Goal: Transaction & Acquisition: Obtain resource

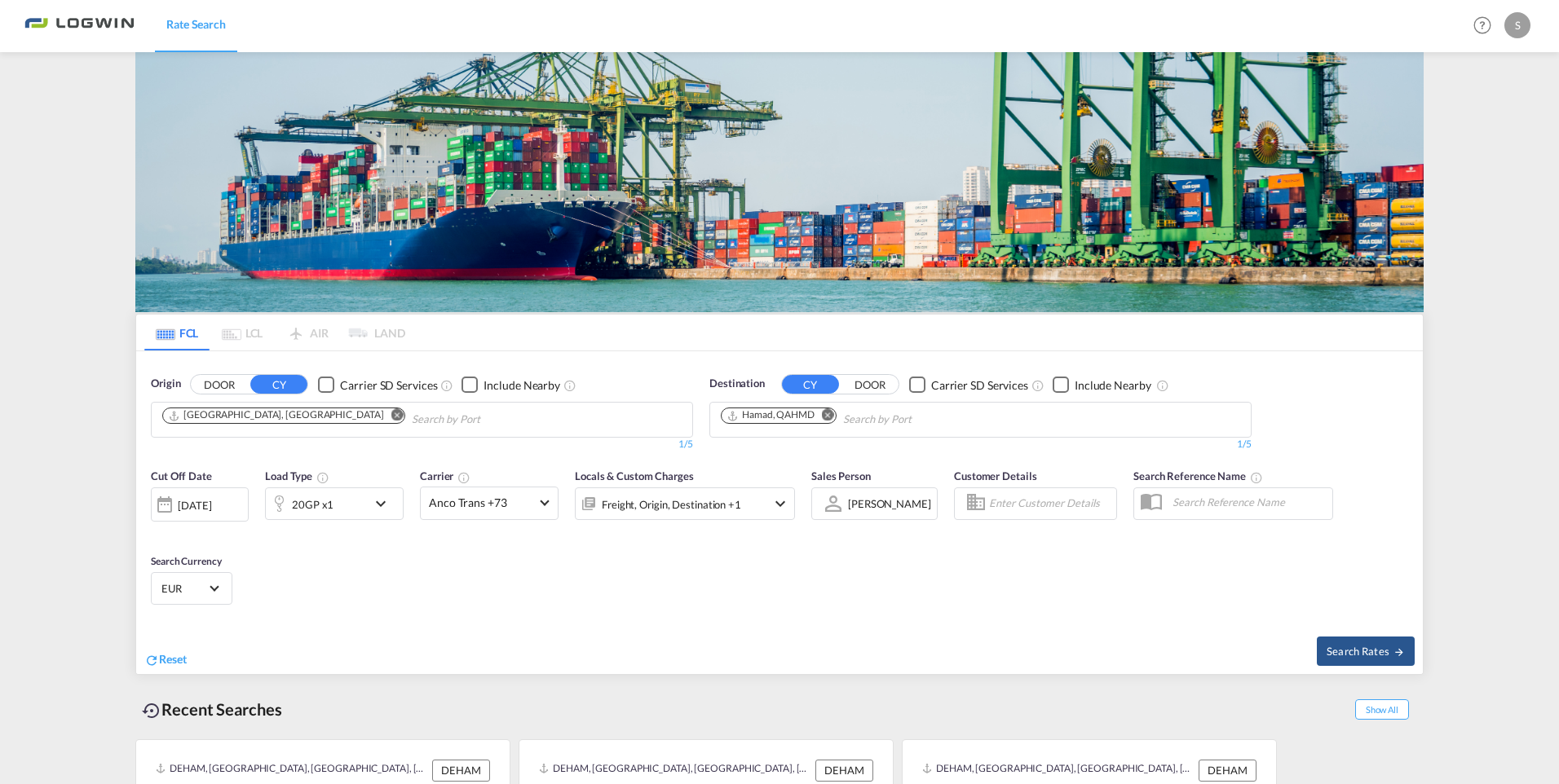
click at [832, 172] on img at bounding box center [779, 182] width 1288 height 260
click at [829, 416] on md-icon "Remove" at bounding box center [828, 416] width 13 height 13
click at [800, 421] on body "Rate Search Rate Search Help Resources Product Release S My Profile Logout FCL …" at bounding box center [779, 392] width 1559 height 784
type input "casabla"
click at [760, 450] on div "Casabla nca [GEOGRAPHIC_DATA] [GEOGRAPHIC_DATA]" at bounding box center [847, 458] width 310 height 49
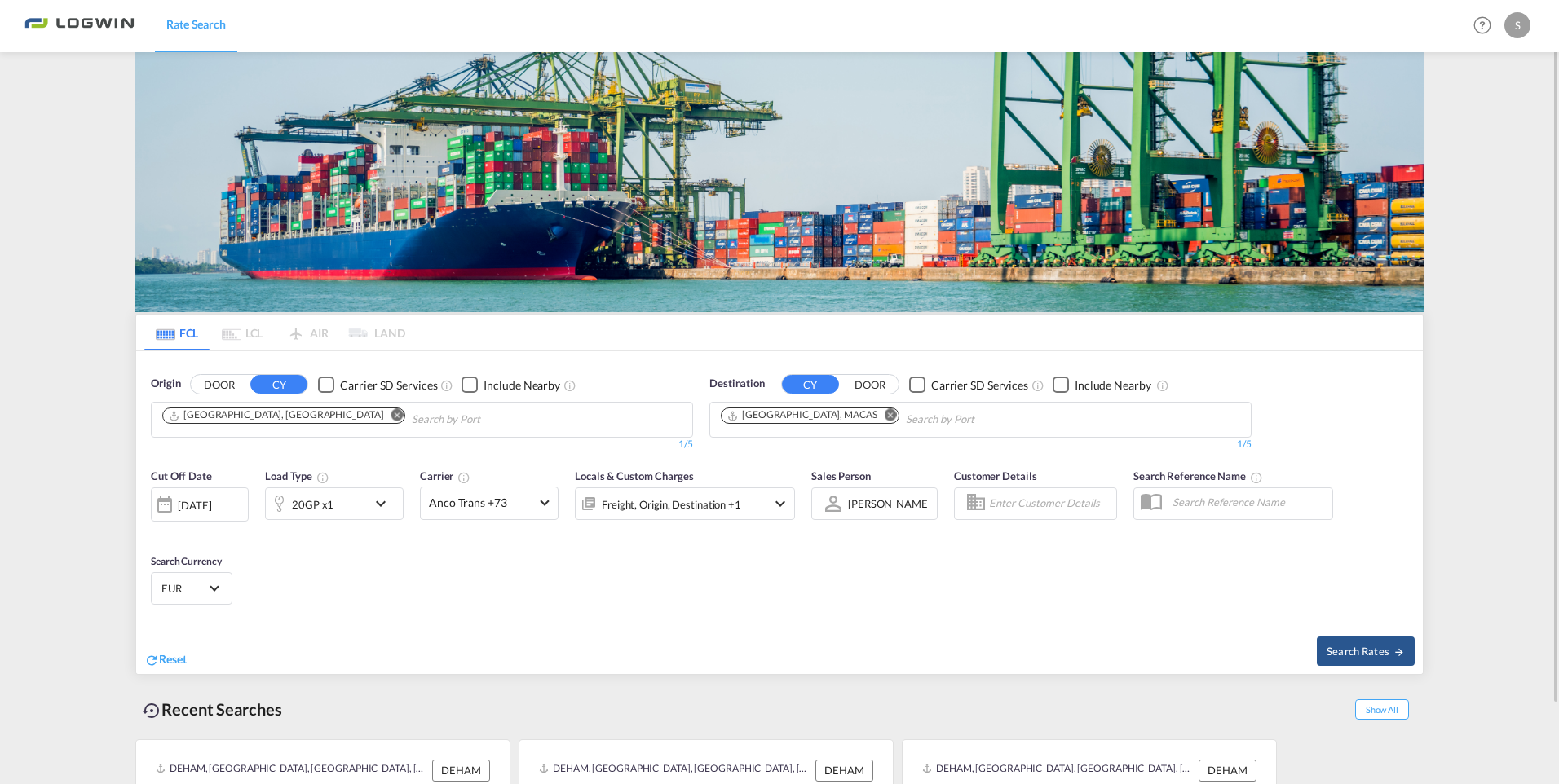
click at [384, 499] on md-icon "icon-chevron-down" at bounding box center [384, 503] width 28 height 19
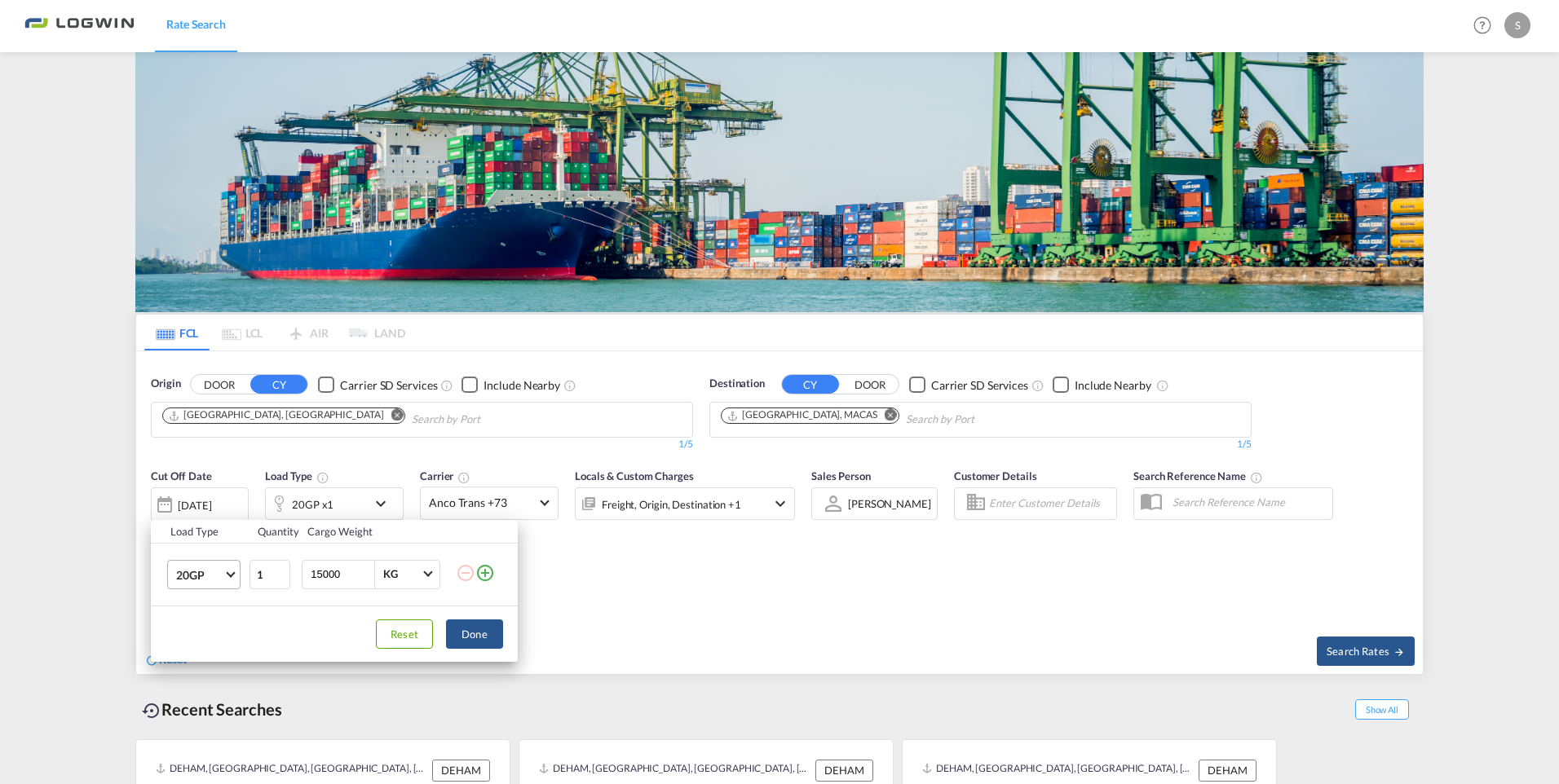
click at [231, 569] on span "Choose: \a20GP" at bounding box center [230, 573] width 9 height 9
click at [207, 613] on md-option "40GP" at bounding box center [219, 614] width 111 height 40
click at [462, 631] on button "Done" at bounding box center [475, 634] width 57 height 29
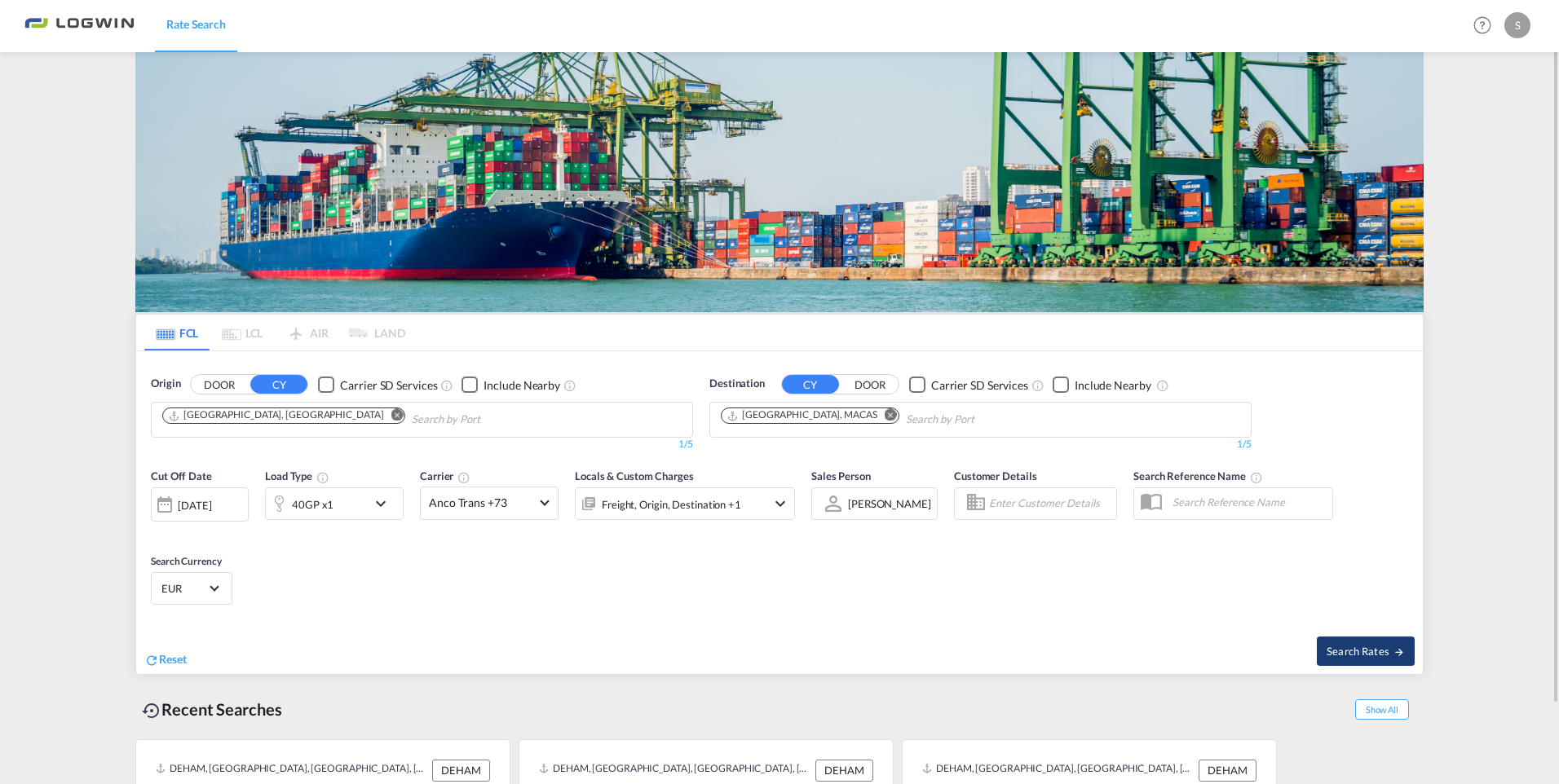
click at [1350, 650] on span "Search Rates" at bounding box center [1365, 652] width 78 height 13
type input "DEHAM to MACAS / [DATE]"
